Goal: Information Seeking & Learning: Learn about a topic

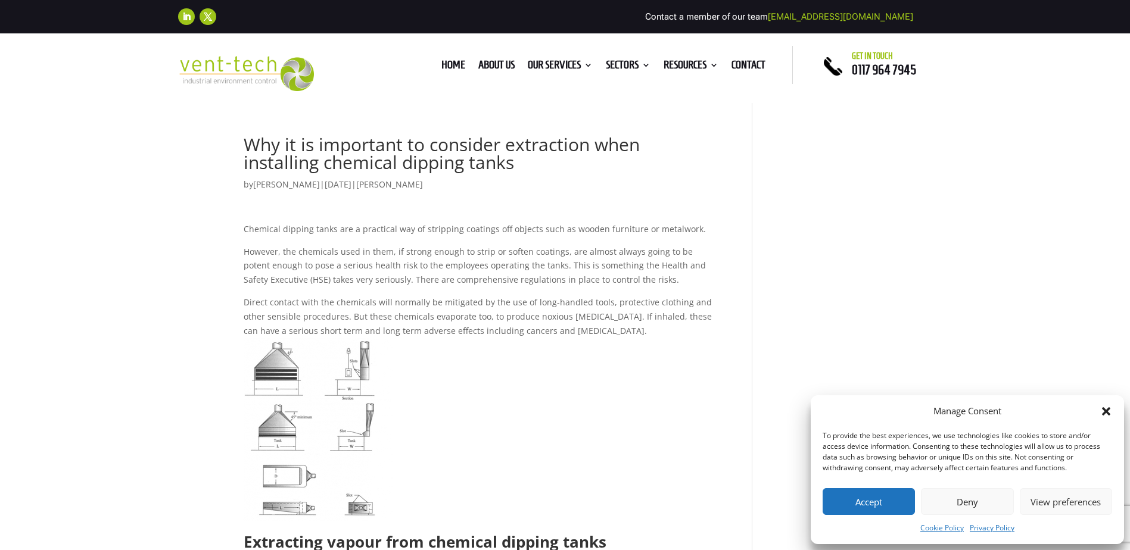
click at [878, 497] on button "Accept" at bounding box center [868, 501] width 92 height 27
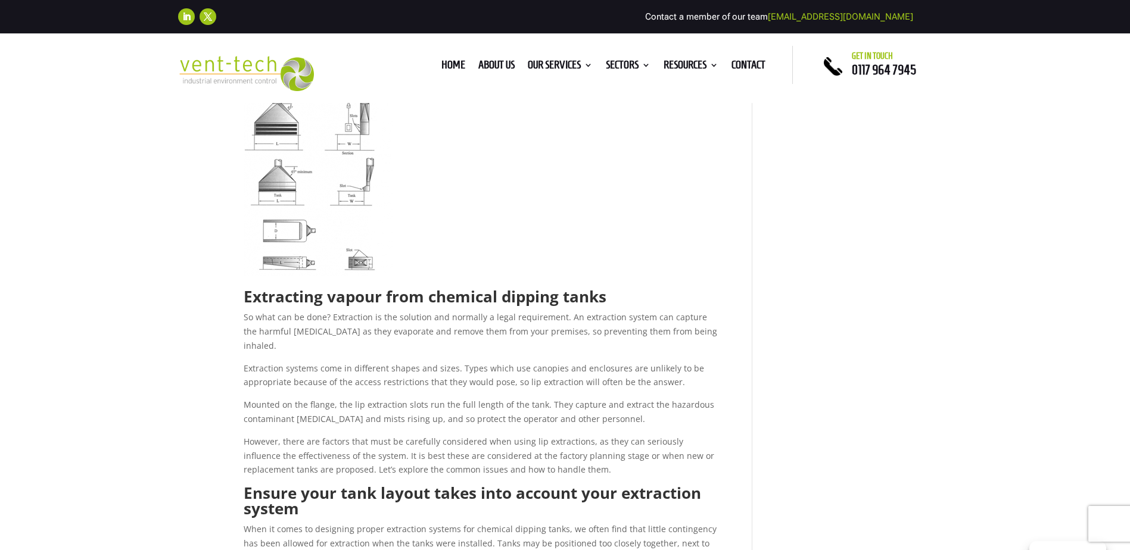
scroll to position [238, 0]
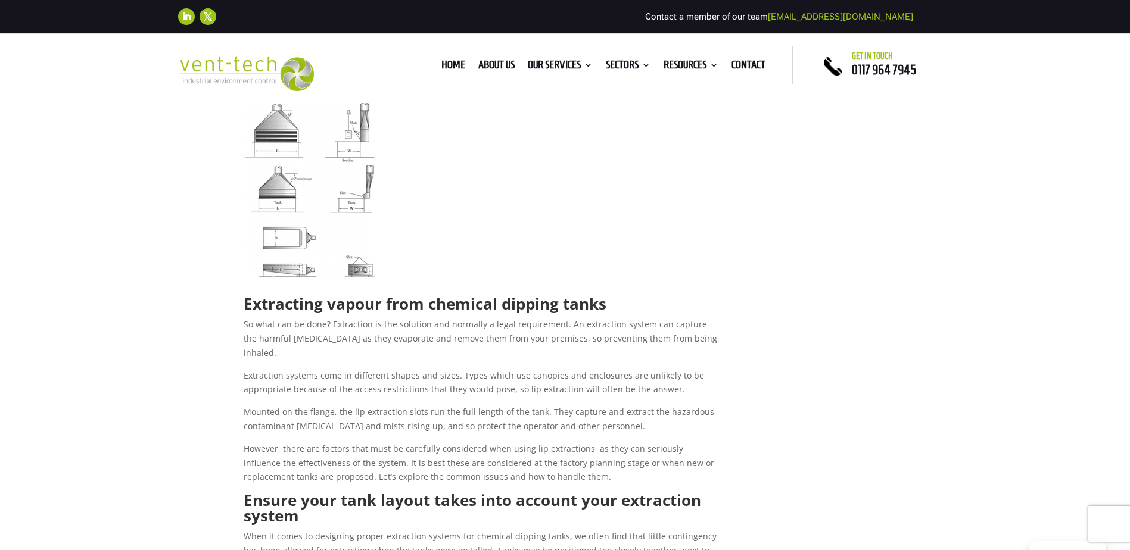
click at [427, 303] on strong "Extracting vapour from chemical dipping tanks" at bounding box center [425, 303] width 363 height 21
drag, startPoint x: 429, startPoint y: 303, endPoint x: 604, endPoint y: 314, distance: 176.1
click at [604, 314] on strong "Extracting vapour from chemical dipping tanks" at bounding box center [425, 303] width 363 height 21
drag, startPoint x: 604, startPoint y: 314, endPoint x: 596, endPoint y: 305, distance: 12.7
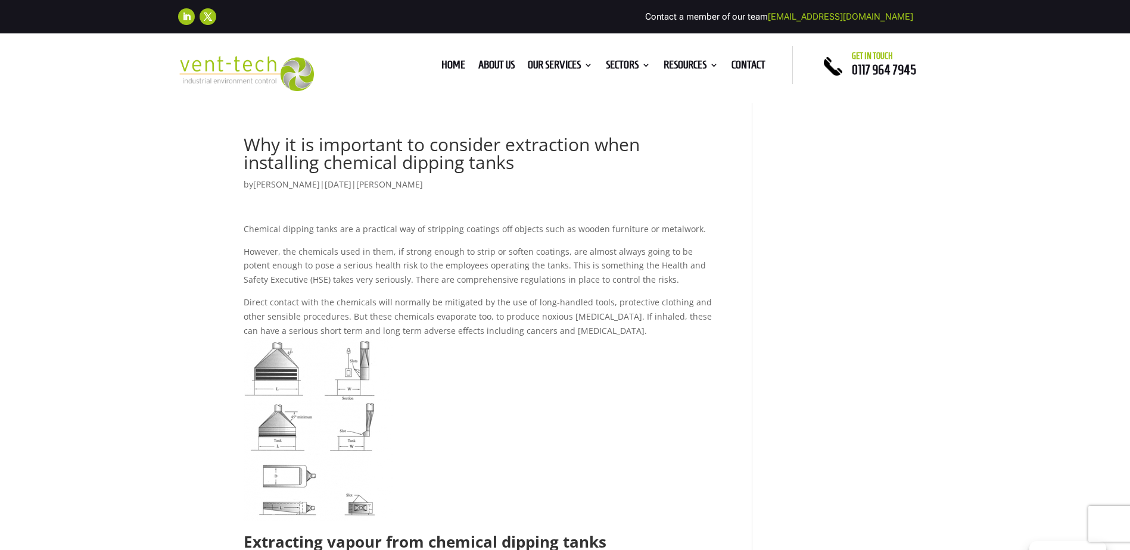
click at [278, 375] on img at bounding box center [318, 430] width 149 height 184
